Goal: Task Accomplishment & Management: Manage account settings

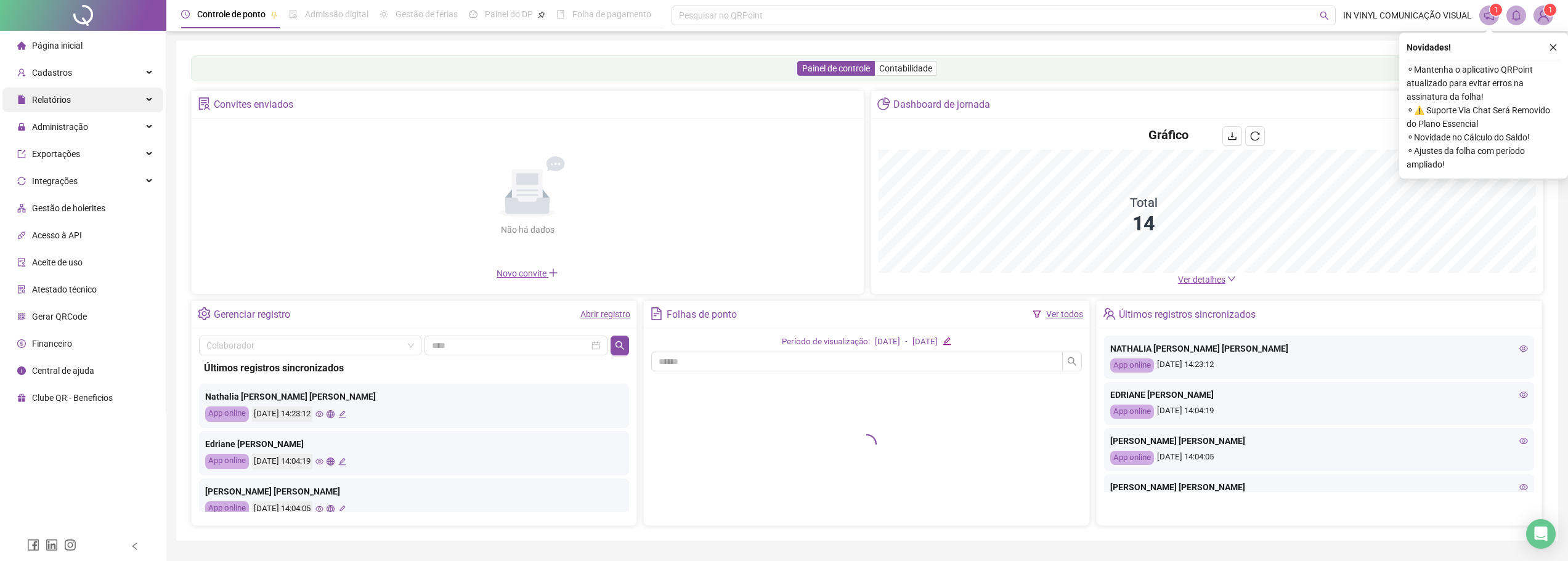
click at [90, 96] on div "Relatórios" at bounding box center [83, 100] width 161 height 25
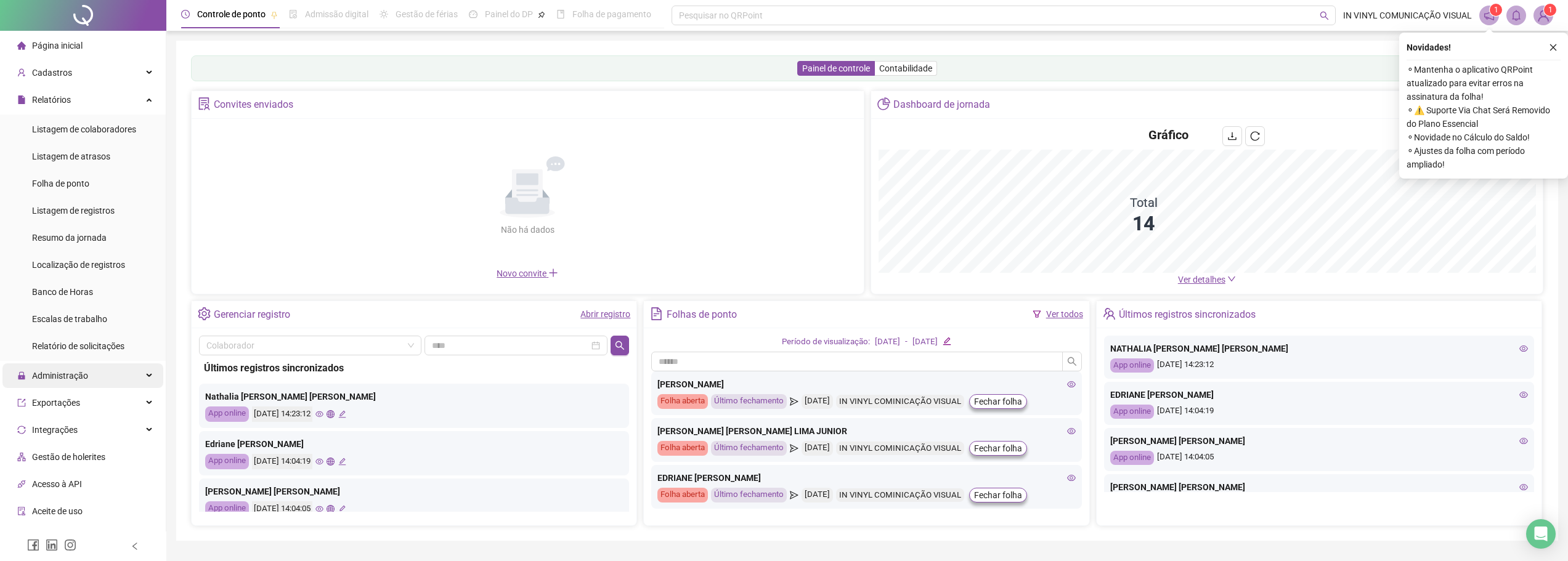
click at [94, 369] on div "Administração" at bounding box center [83, 375] width 161 height 25
click at [108, 402] on li "Ajustes da folha" at bounding box center [83, 405] width 161 height 25
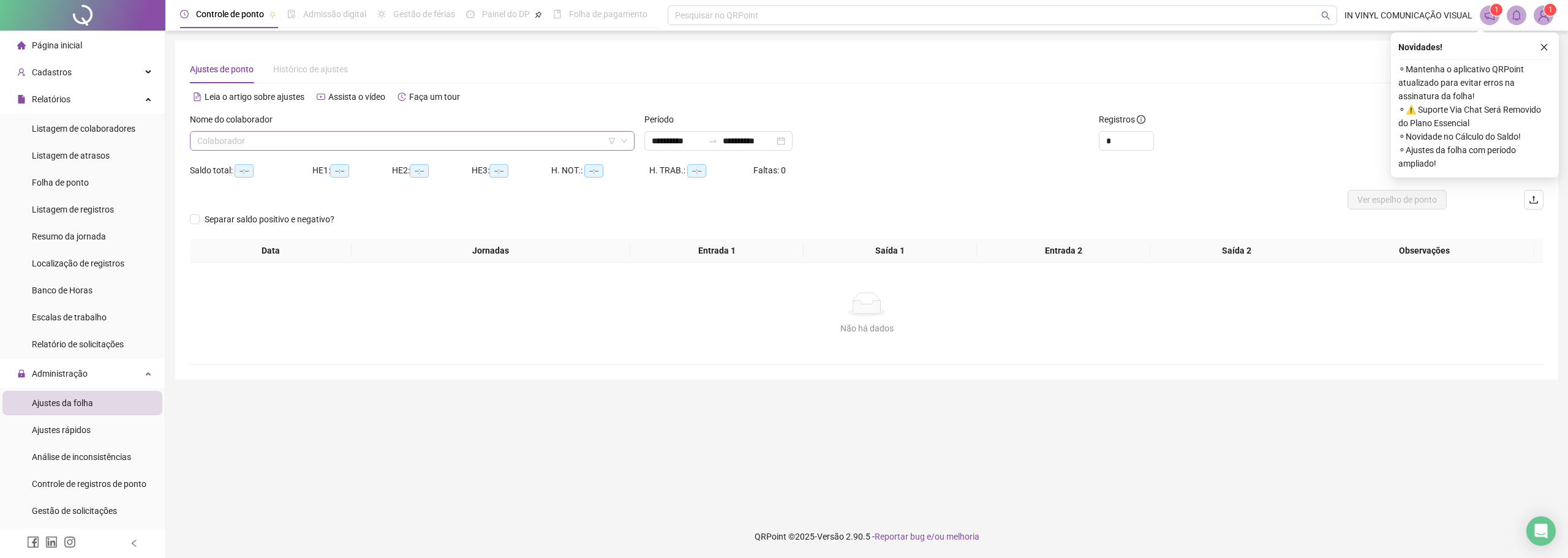
click at [451, 148] on input "search" at bounding box center [406, 141] width 419 height 18
click at [430, 138] on input "search" at bounding box center [406, 141] width 419 height 18
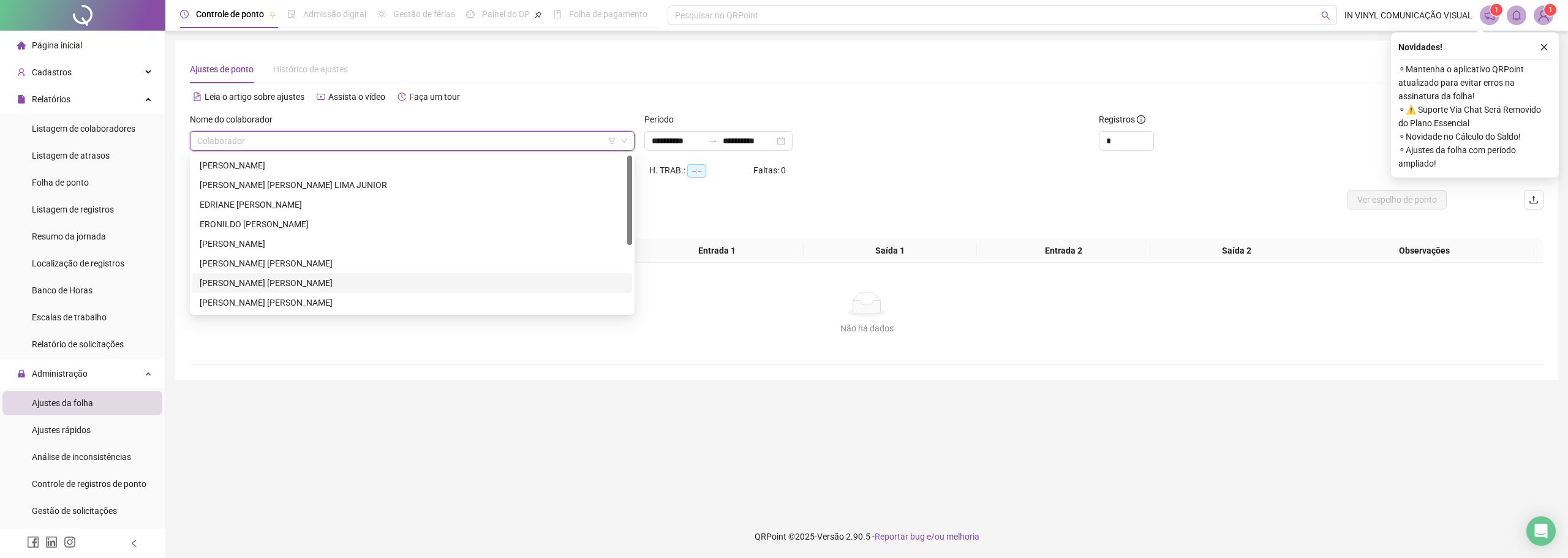
click at [336, 283] on div "[PERSON_NAME] [PERSON_NAME]" at bounding box center [412, 283] width 425 height 14
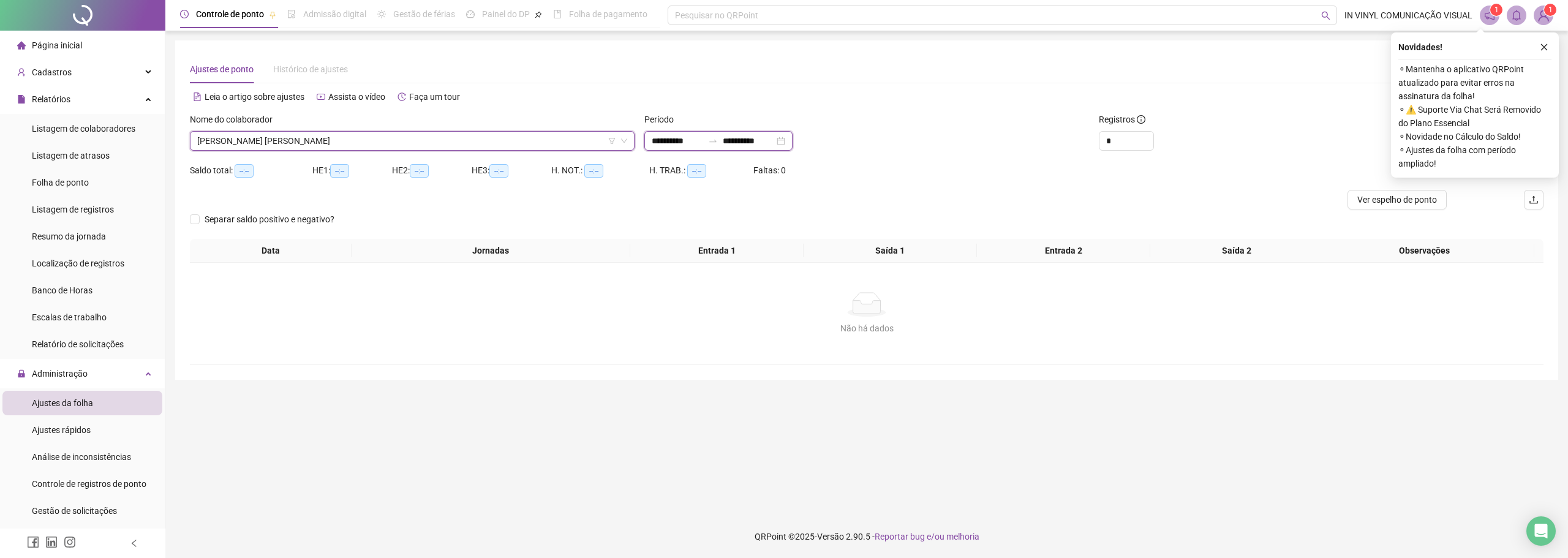
click at [697, 142] on input "**********" at bounding box center [677, 141] width 52 height 14
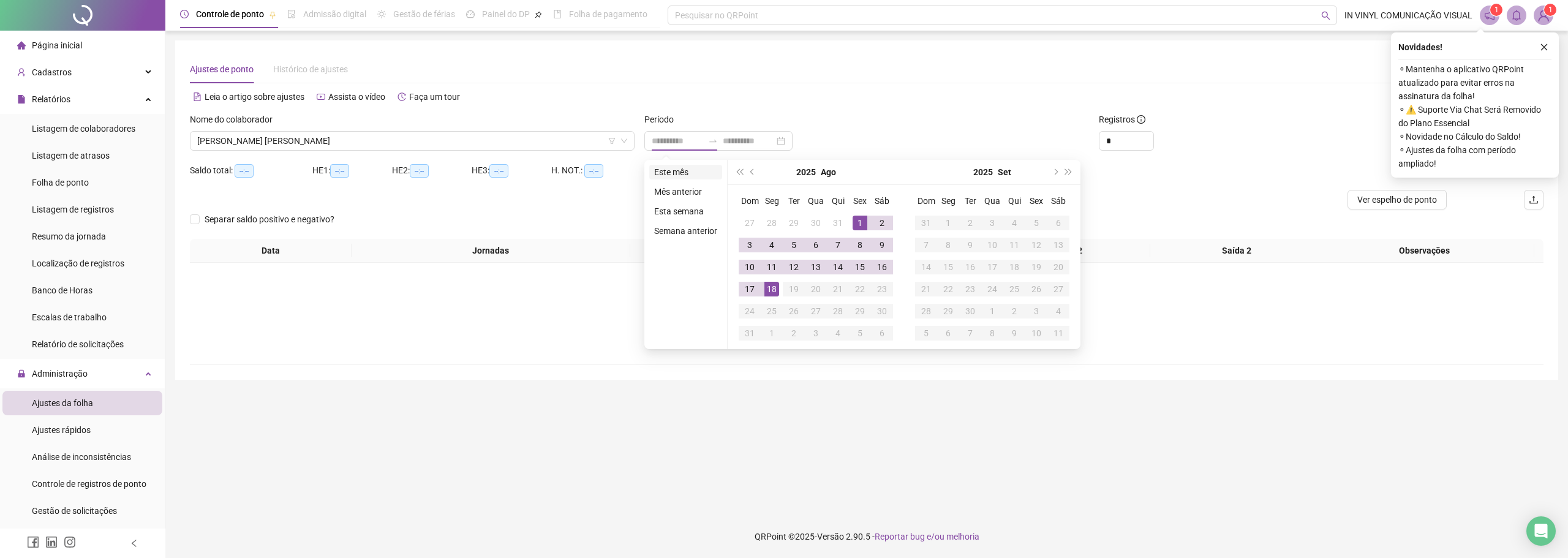
click at [678, 172] on li "Este mês" at bounding box center [685, 172] width 73 height 15
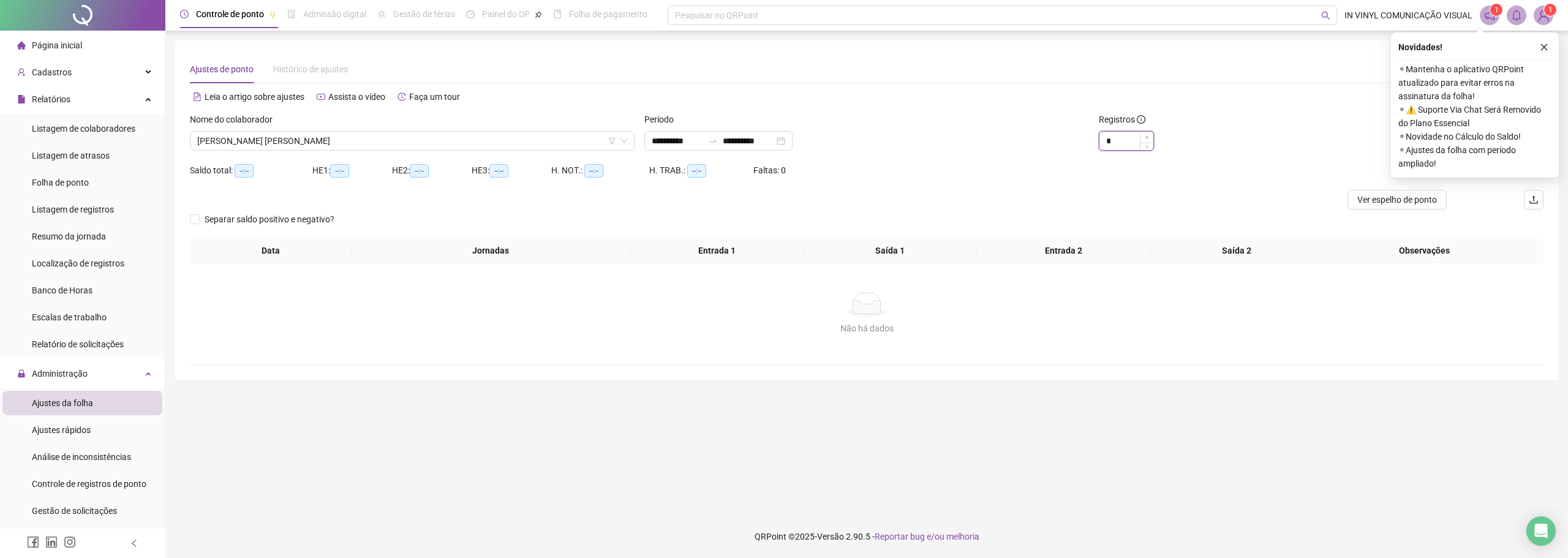
type input "*"
click at [1145, 133] on span "Increase Value" at bounding box center [1146, 137] width 14 height 11
click at [1543, 53] on button "button" at bounding box center [1543, 47] width 15 height 15
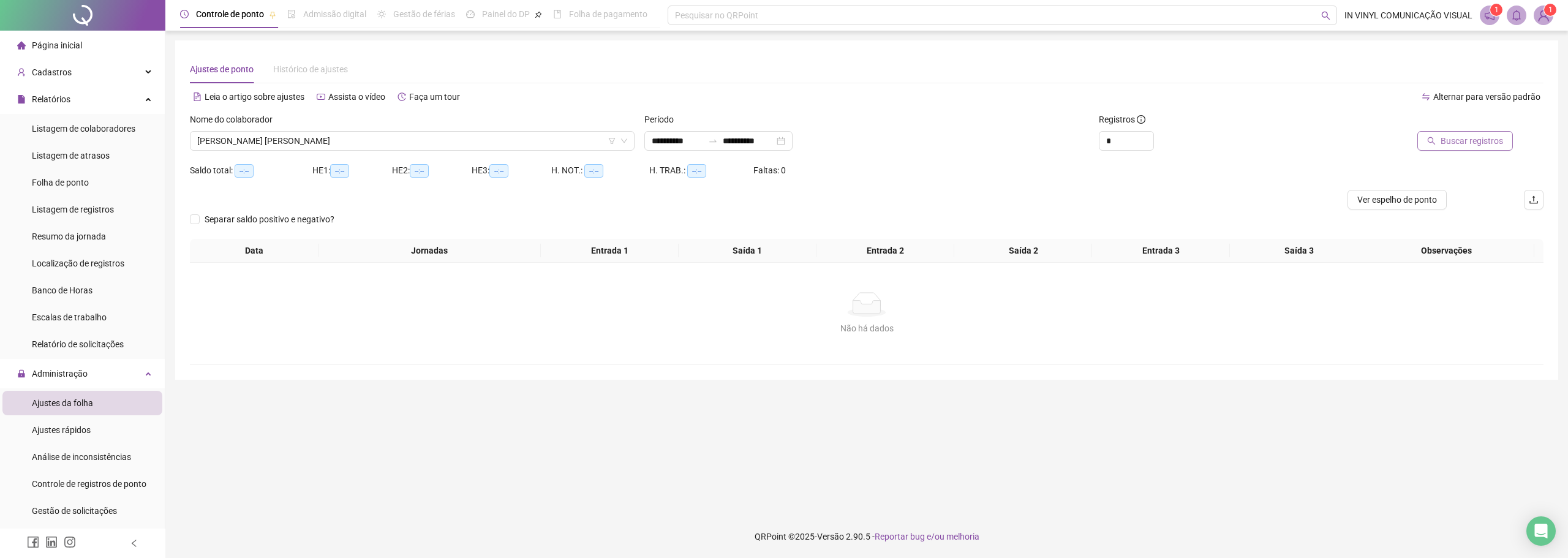
click at [1497, 131] on button "Buscar registros" at bounding box center [1465, 140] width 95 height 19
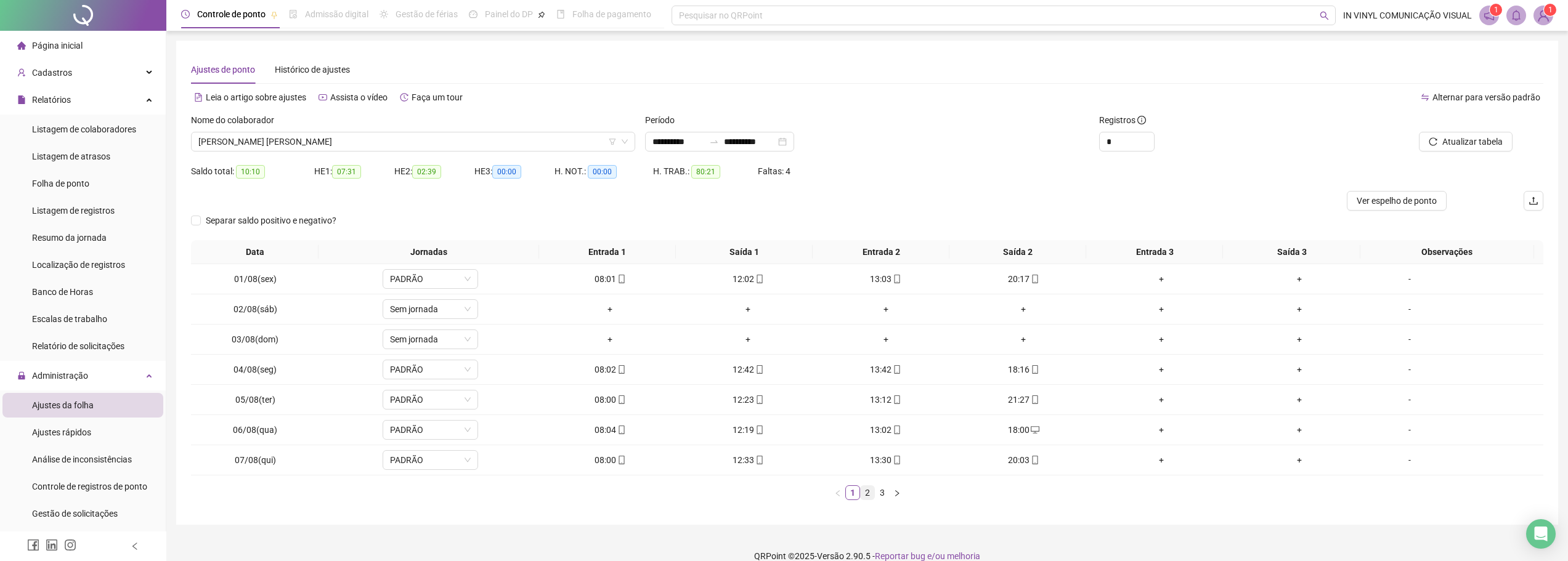
click at [867, 492] on link "2" at bounding box center [867, 493] width 14 height 14
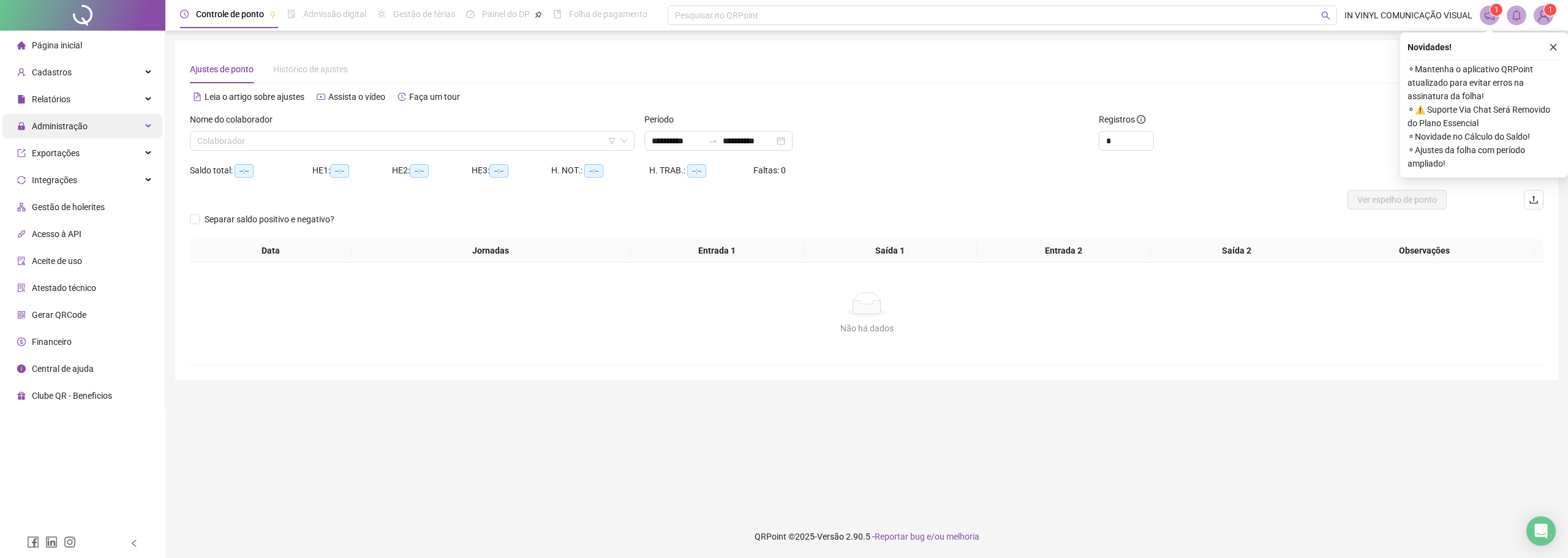
click at [110, 126] on div "Administração" at bounding box center [82, 126] width 160 height 25
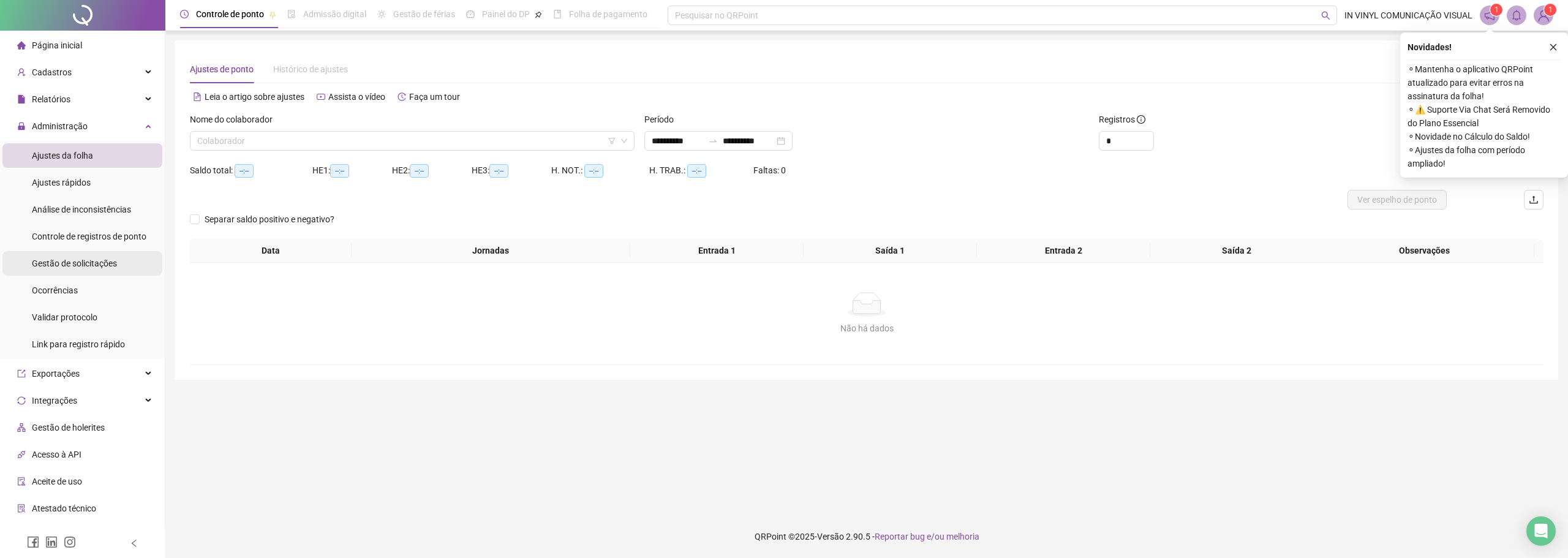
click at [92, 265] on span "Gestão de solicitações" at bounding box center [74, 263] width 85 height 10
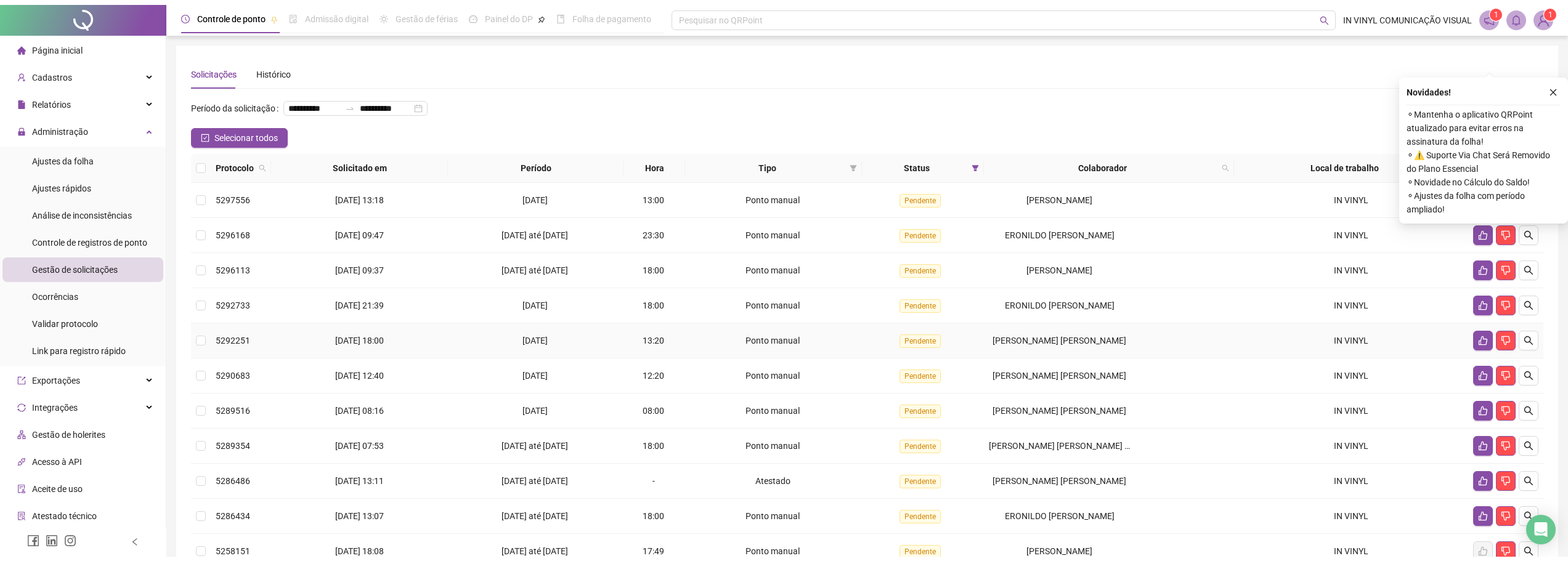
scroll to position [62, 0]
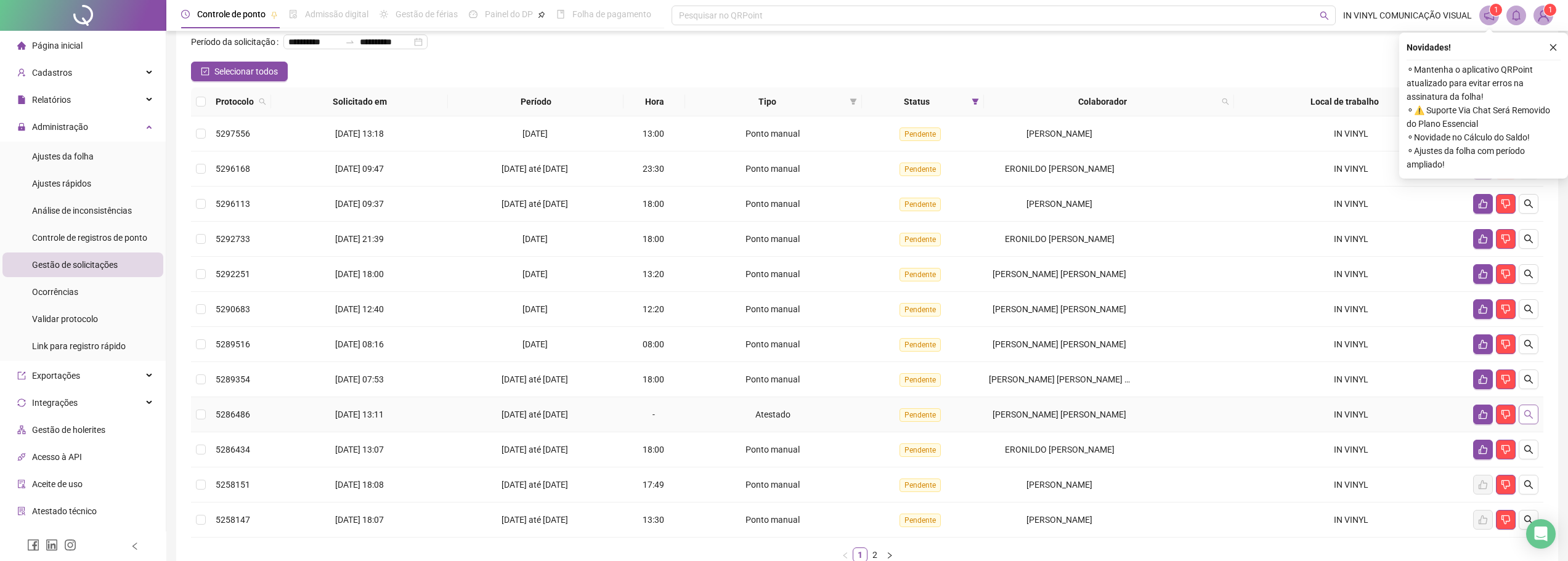
click at [1526, 411] on icon "search" at bounding box center [1528, 414] width 9 height 9
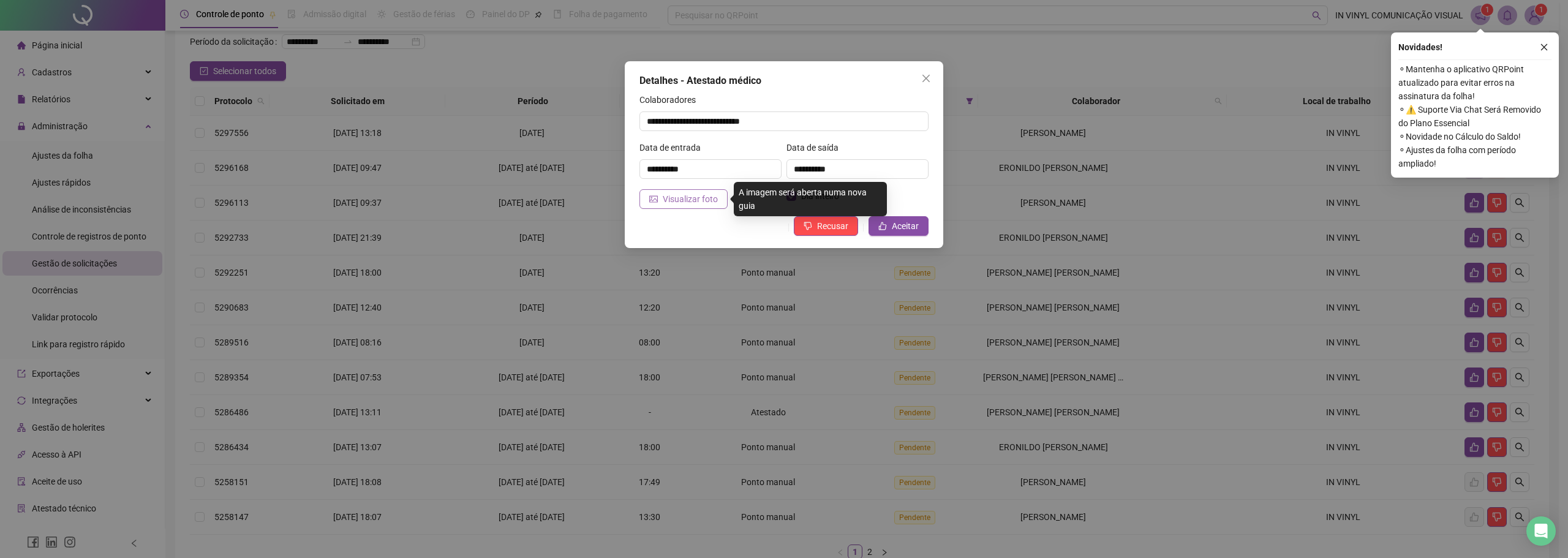
click at [677, 202] on span "Visualizar foto" at bounding box center [690, 199] width 55 height 14
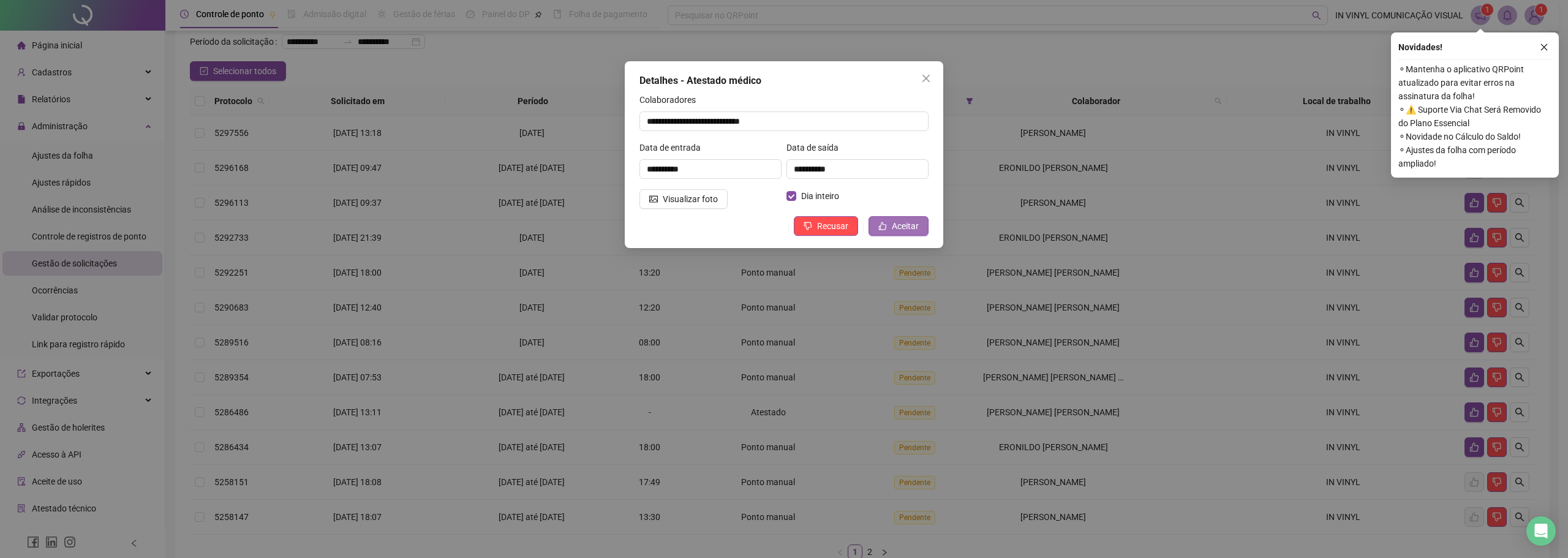
click at [898, 217] on button "Aceitar" at bounding box center [898, 226] width 60 height 19
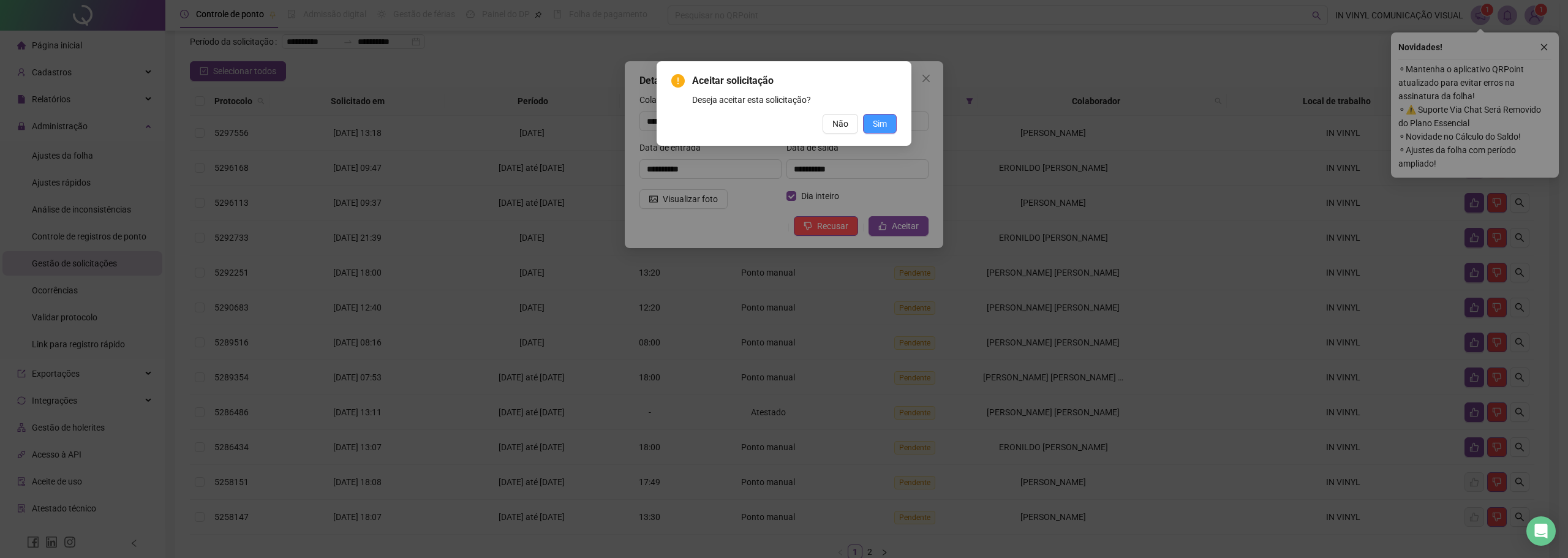
click at [882, 125] on span "Sim" at bounding box center [880, 124] width 14 height 14
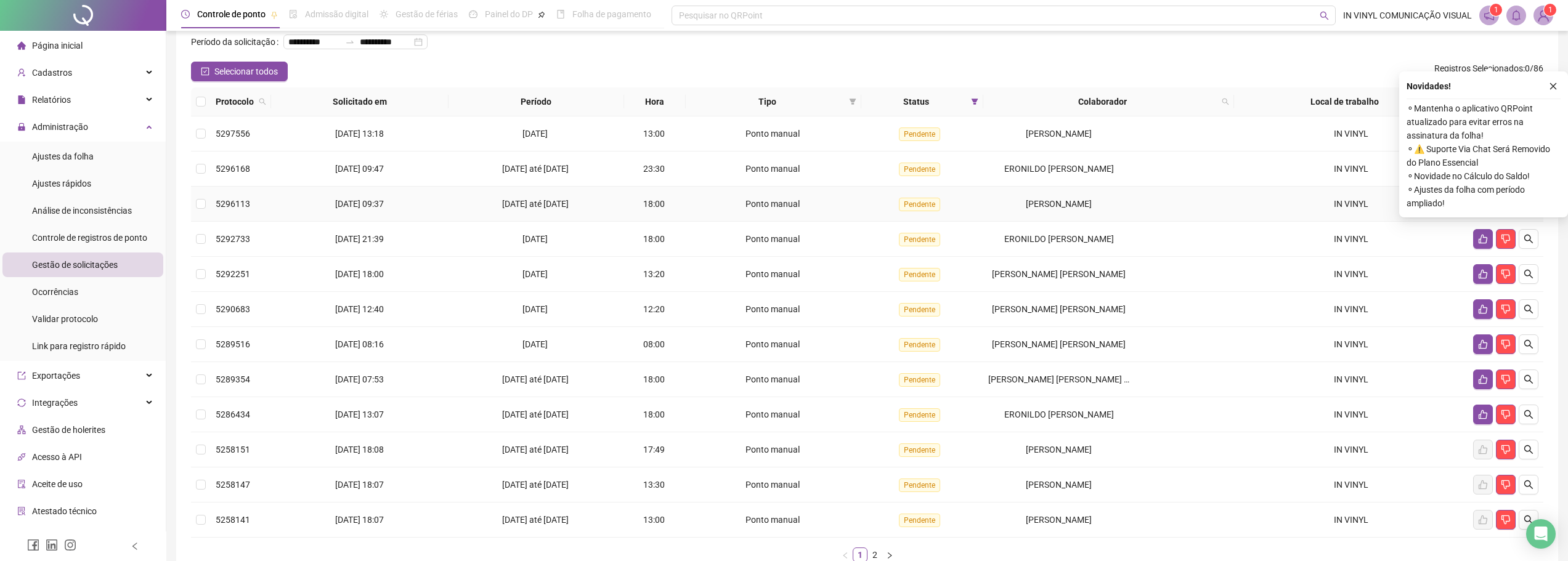
scroll to position [140, 0]
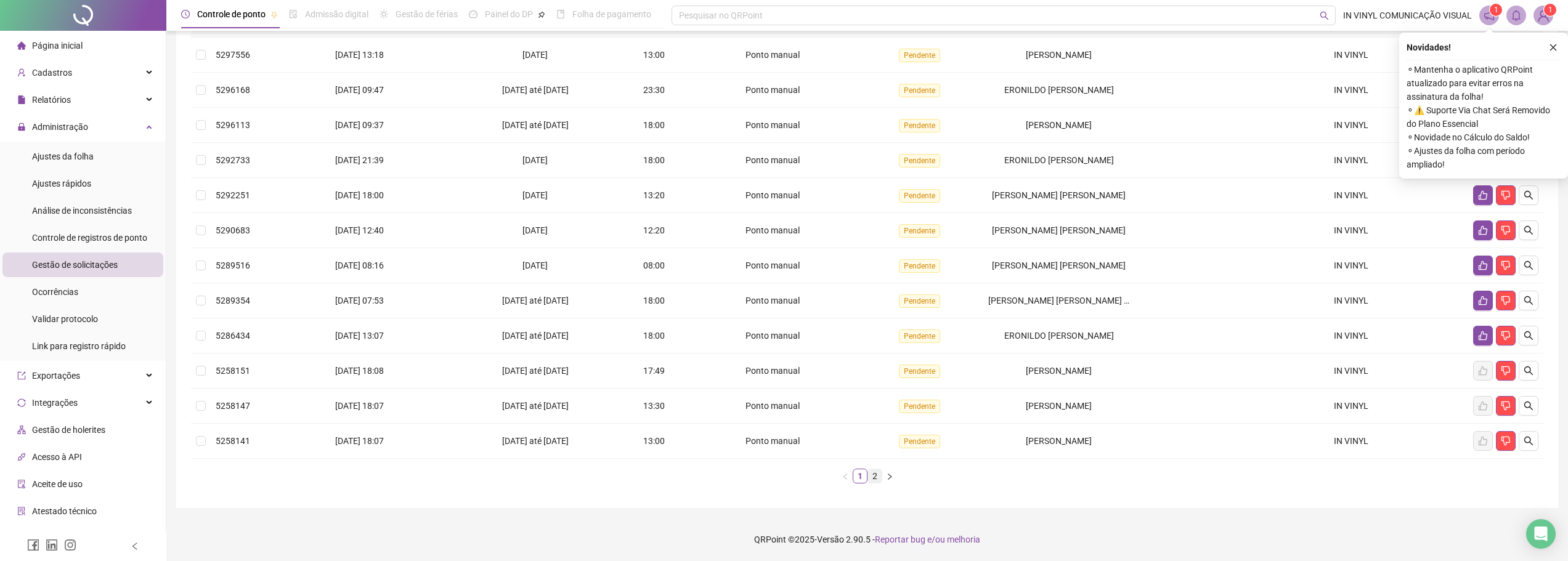
click at [874, 478] on link "2" at bounding box center [875, 476] width 14 height 14
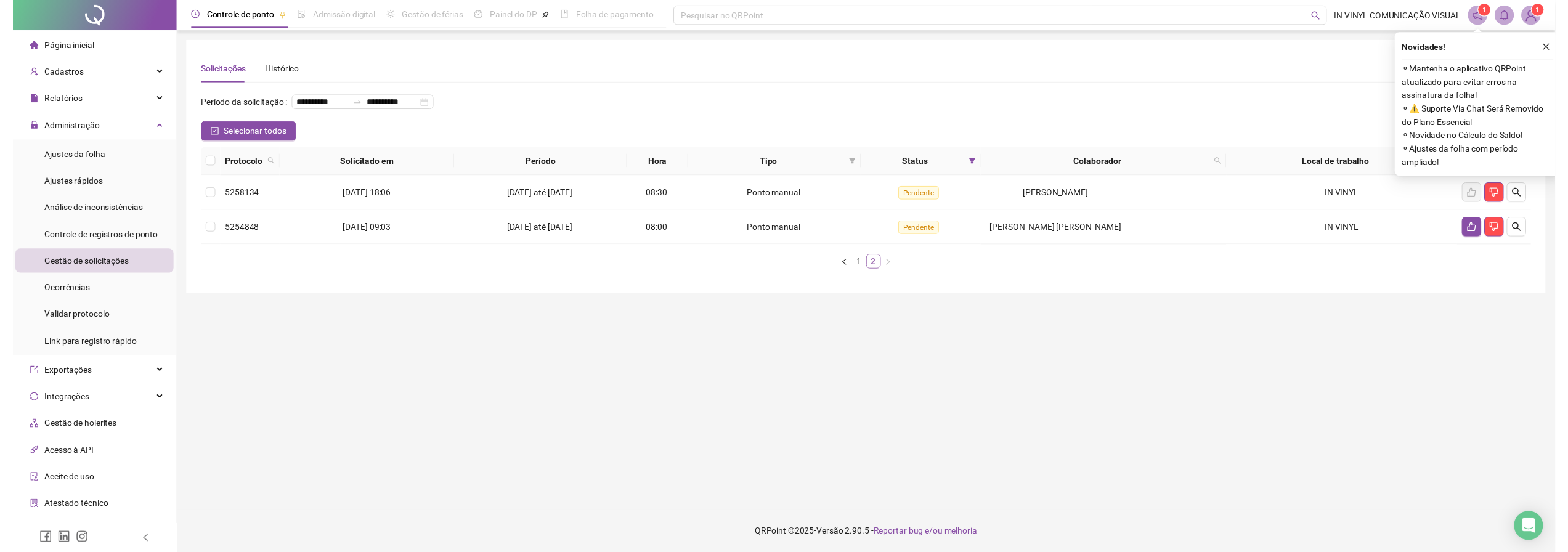
scroll to position [0, 0]
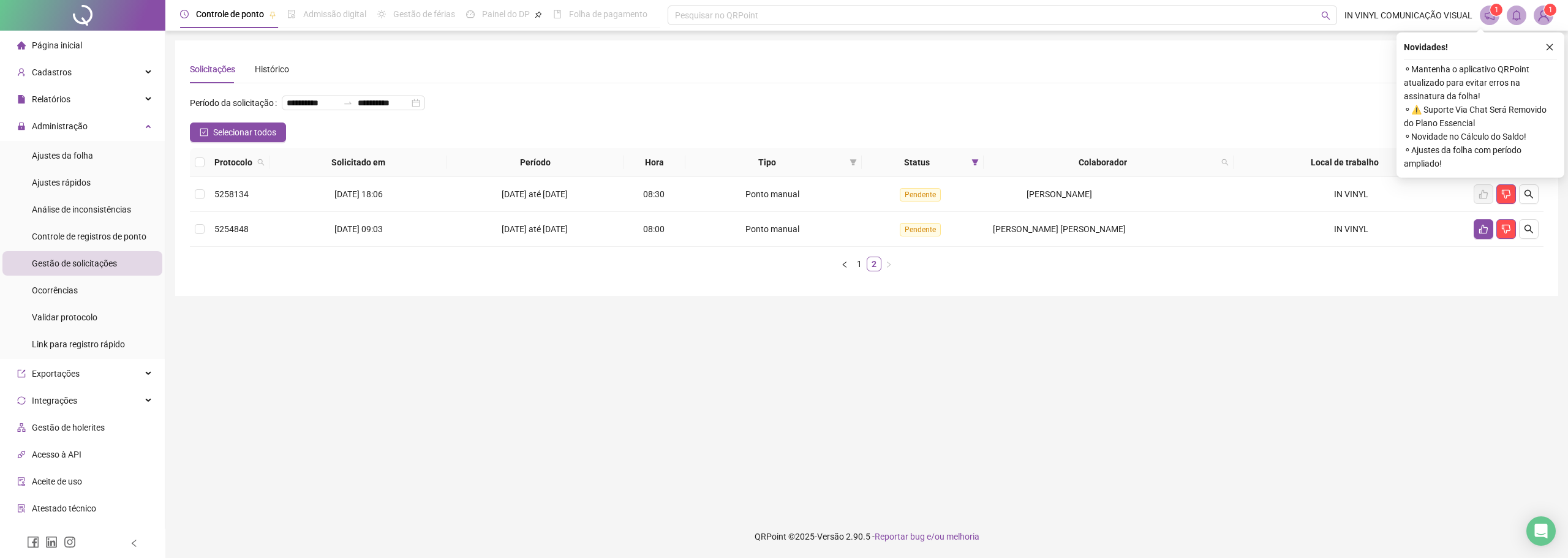
click at [858, 469] on main "**********" at bounding box center [867, 273] width 1382 height 465
click at [861, 259] on link "1" at bounding box center [859, 264] width 14 height 14
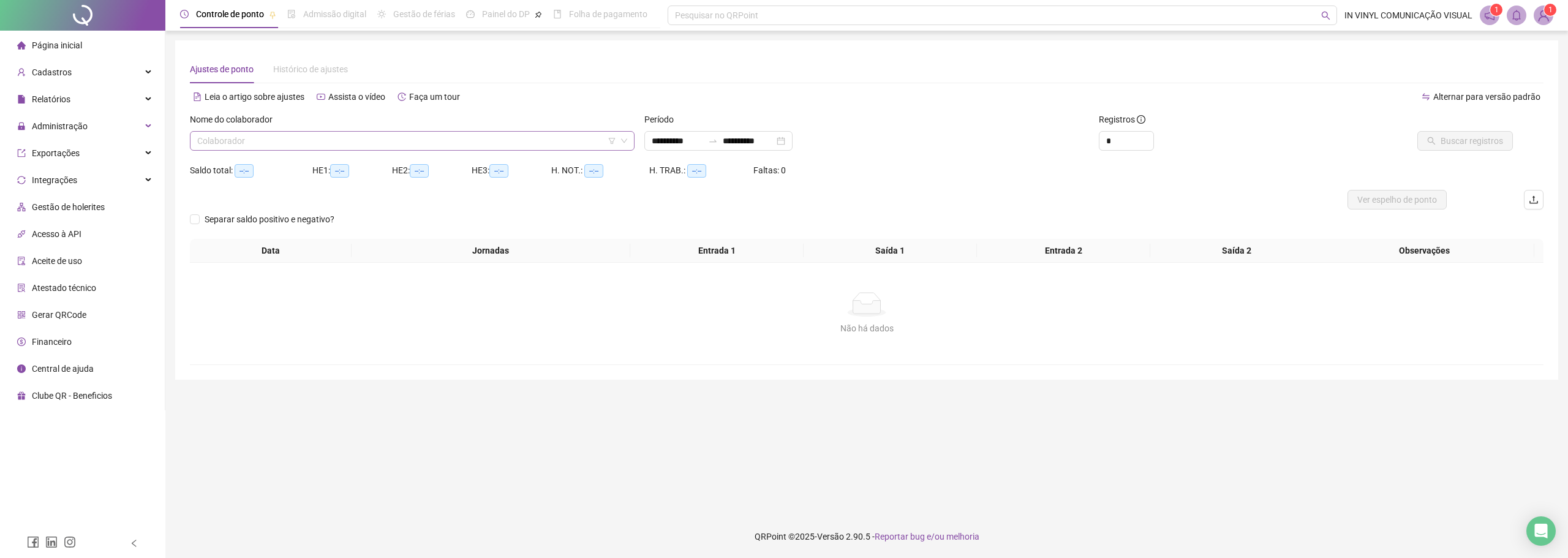
click at [443, 143] on input "search" at bounding box center [406, 141] width 419 height 18
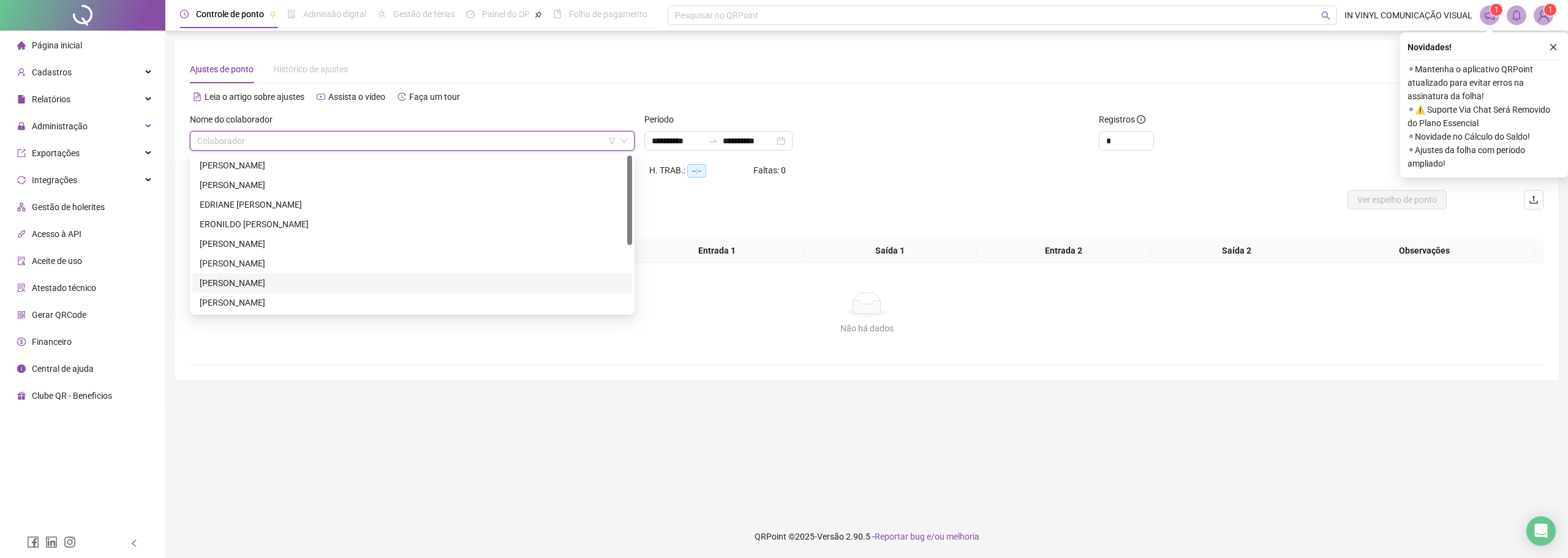
click at [296, 280] on div "[PERSON_NAME]" at bounding box center [412, 283] width 425 height 14
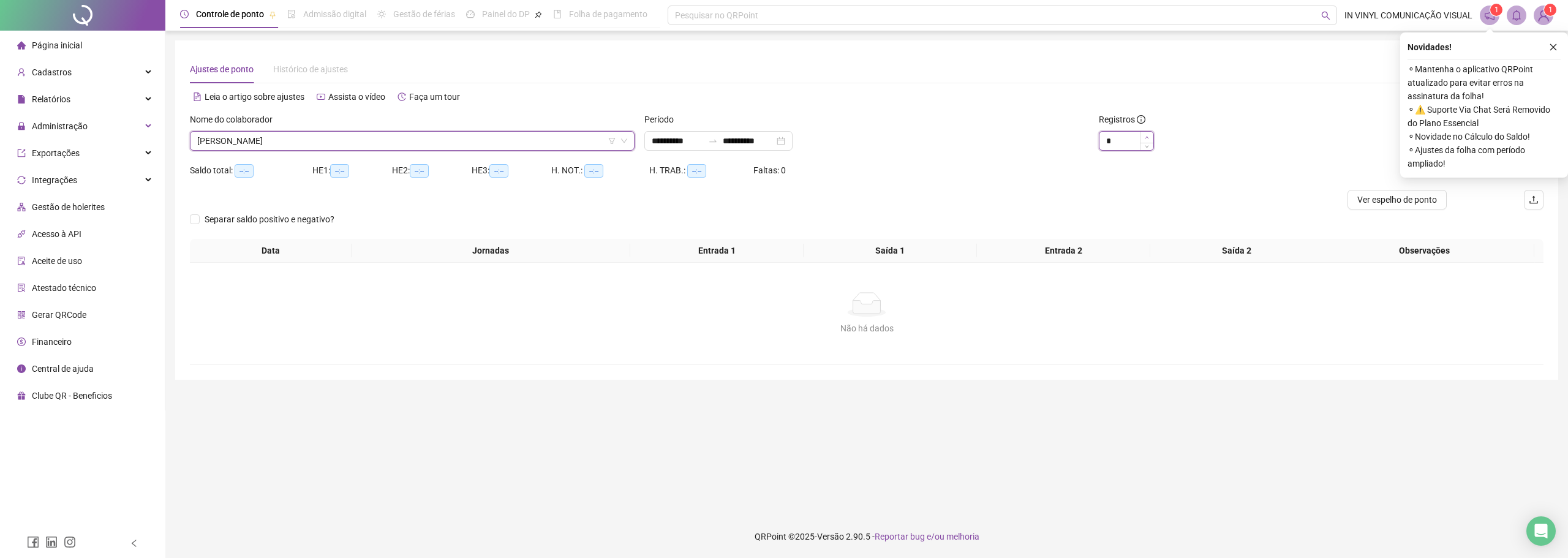
type input "*"
click at [1150, 137] on span "Increase Value" at bounding box center [1146, 137] width 14 height 11
click at [1551, 49] on icon "close" at bounding box center [1553, 47] width 7 height 7
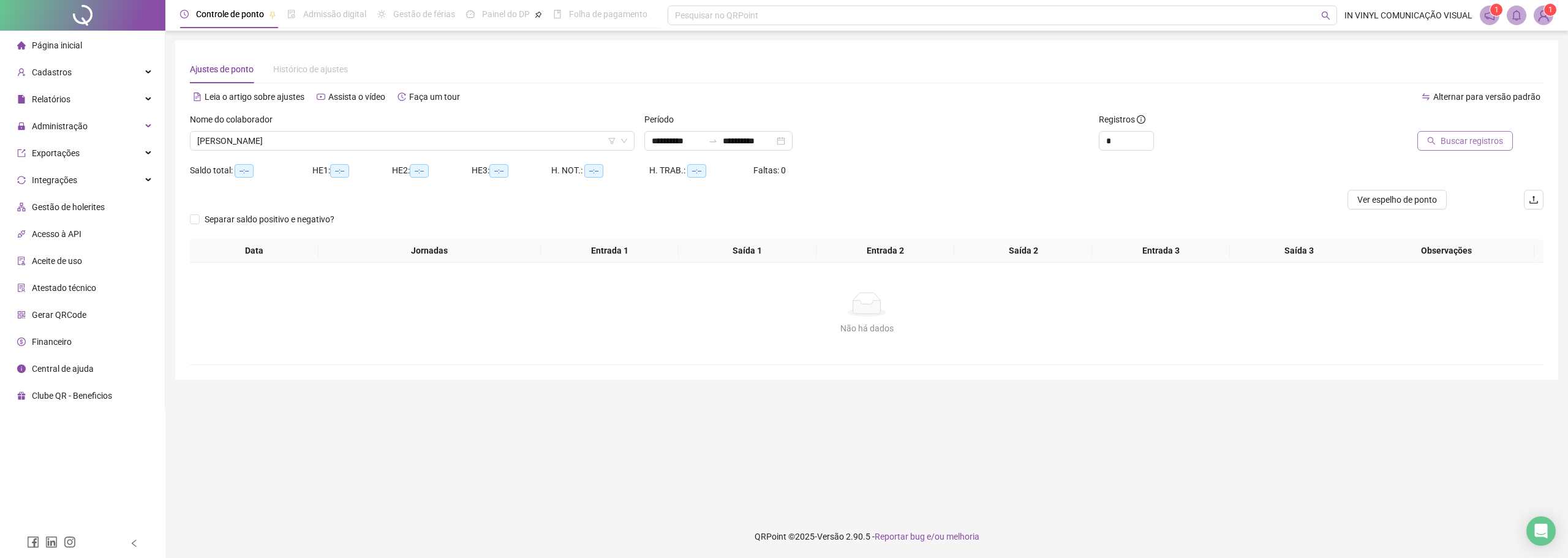
click at [1467, 148] on button "Buscar registros" at bounding box center [1465, 140] width 95 height 19
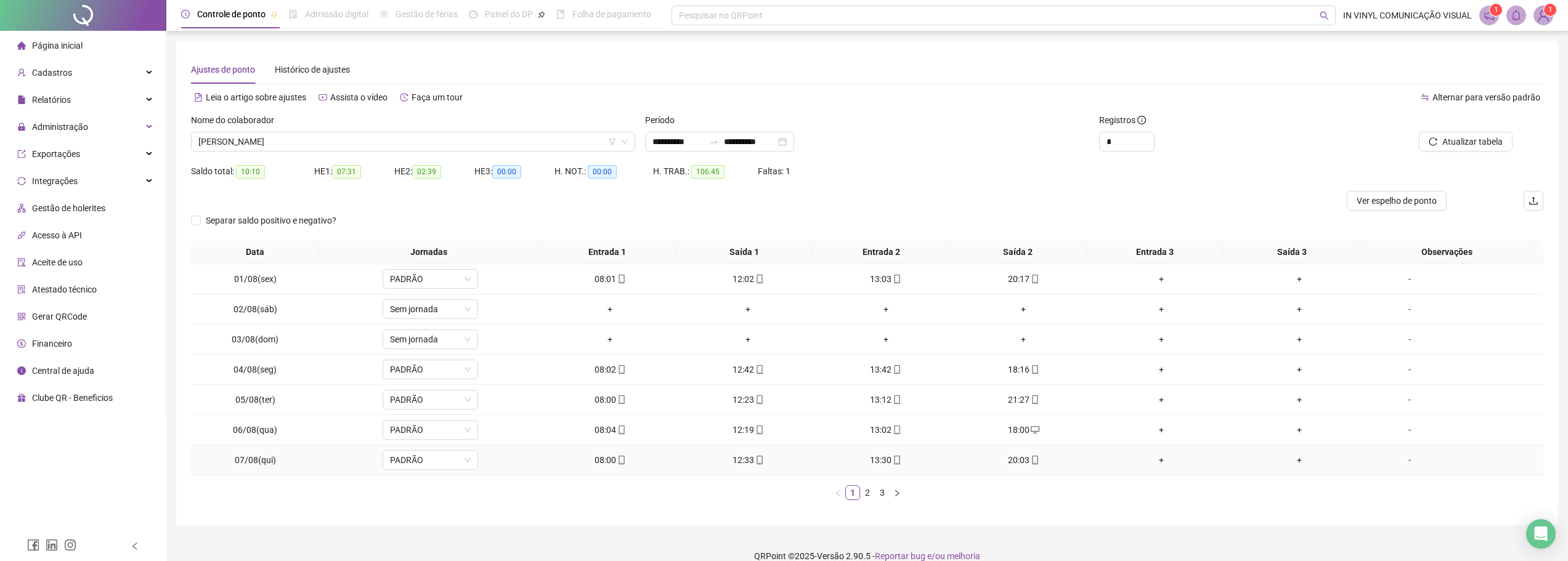
scroll to position [16, 0]
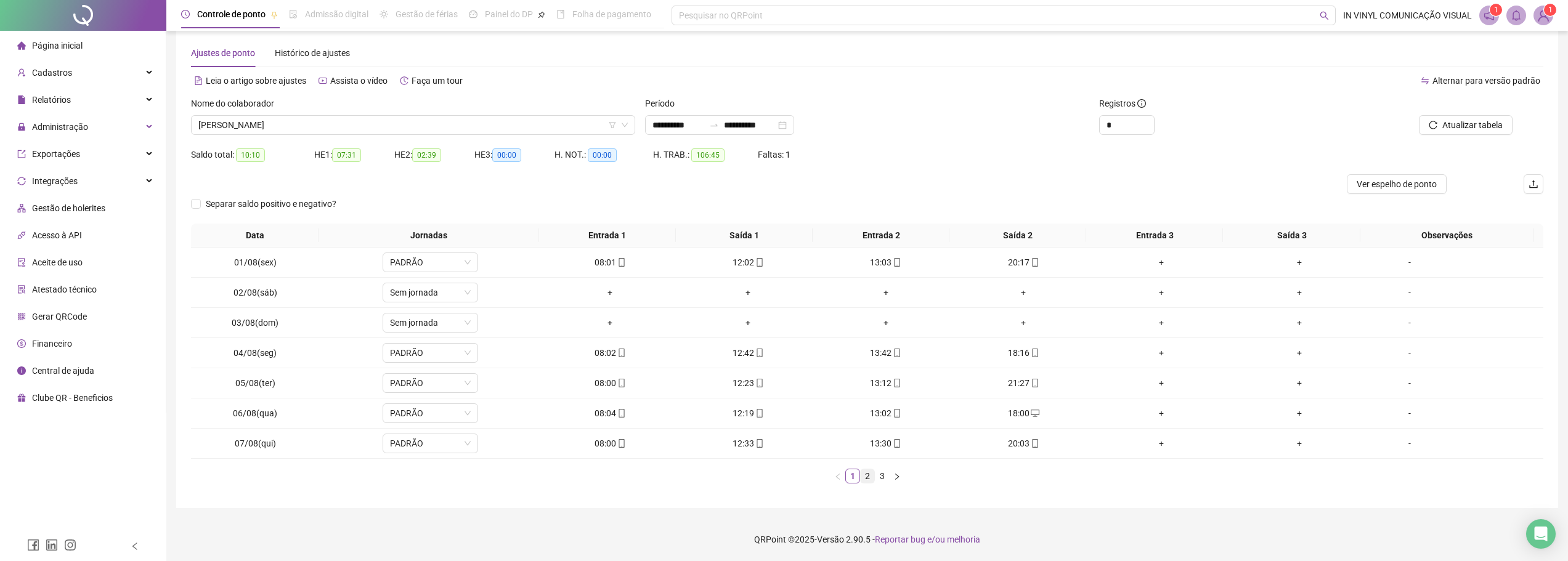
click at [868, 475] on link "2" at bounding box center [867, 476] width 14 height 14
click at [883, 477] on link "3" at bounding box center [882, 476] width 14 height 14
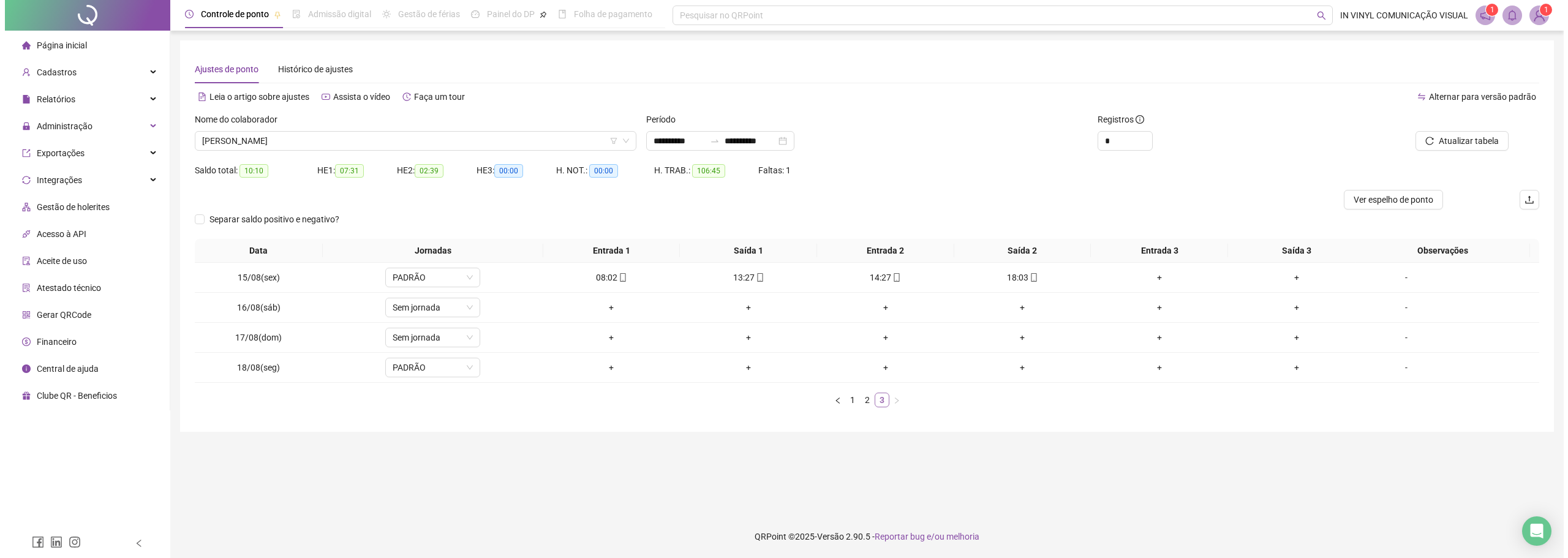
scroll to position [0, 0]
click at [523, 453] on main "**********" at bounding box center [867, 273] width 1382 height 465
